Goal: Navigation & Orientation: Find specific page/section

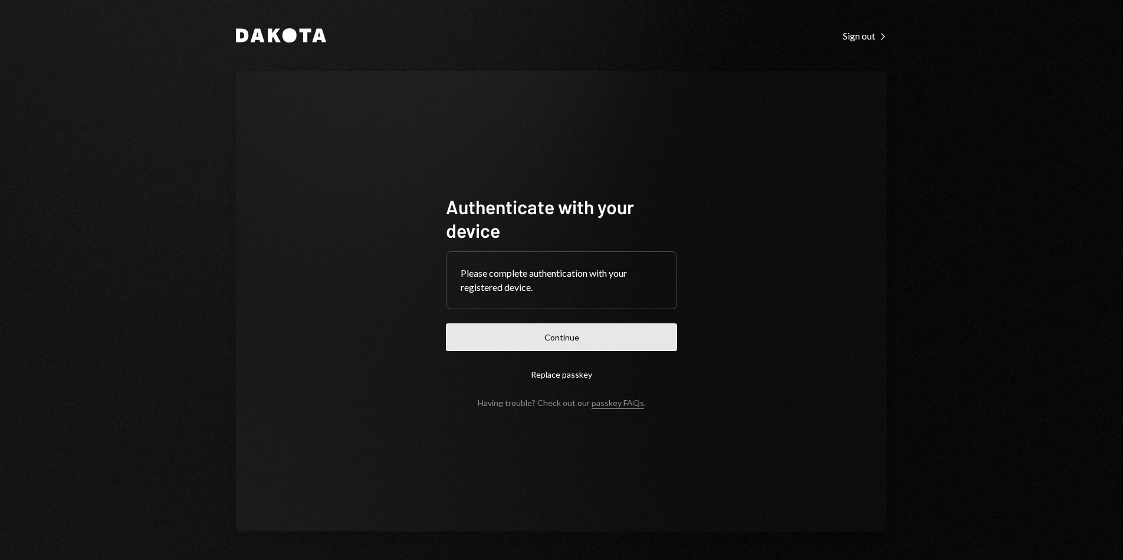
click at [632, 330] on button "Continue" at bounding box center [561, 337] width 231 height 28
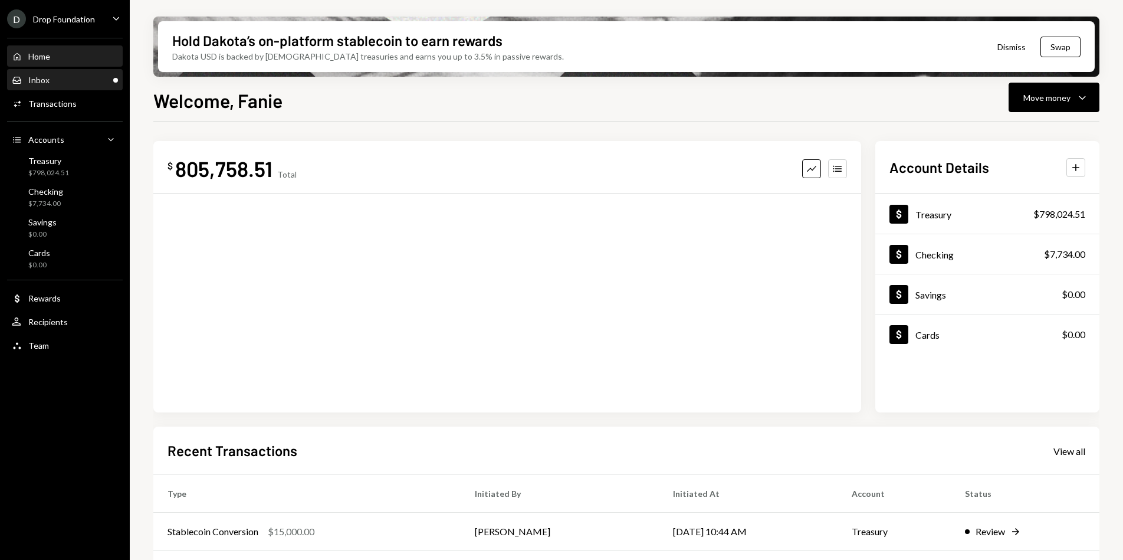
click at [43, 86] on div "Inbox Inbox" at bounding box center [65, 80] width 106 height 20
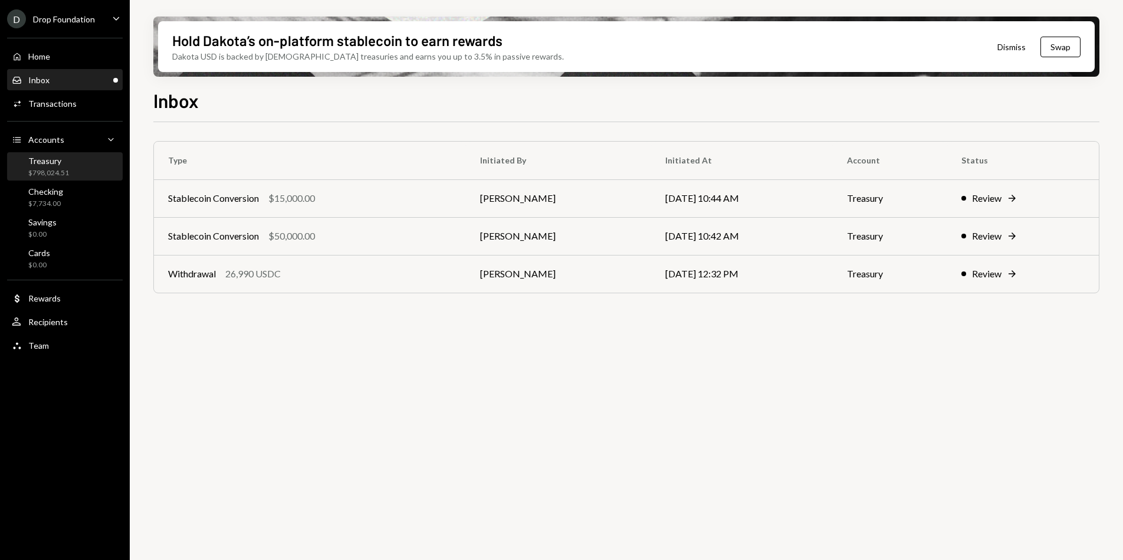
click at [67, 170] on div "$798,024.51" at bounding box center [48, 173] width 41 height 10
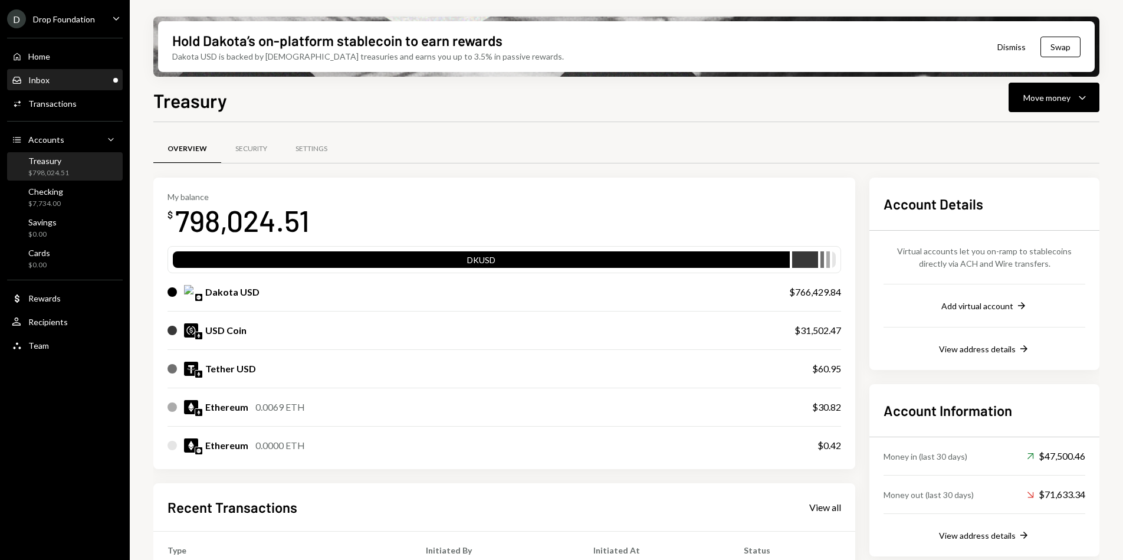
click at [64, 80] on div "Inbox Inbox" at bounding box center [65, 80] width 106 height 11
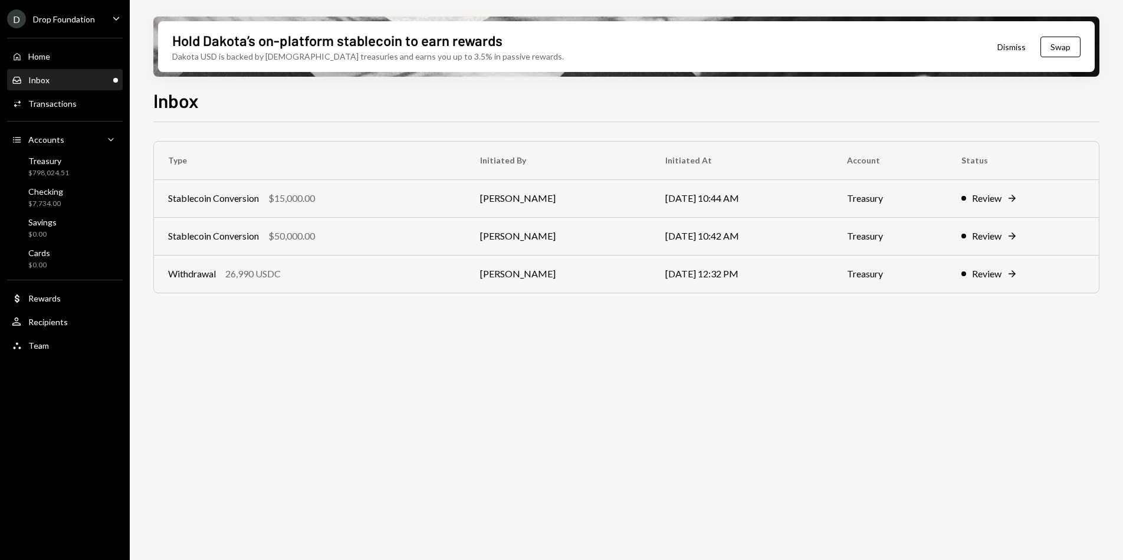
click at [256, 94] on div "Inbox" at bounding box center [626, 99] width 946 height 26
